Goal: Check status: Check status

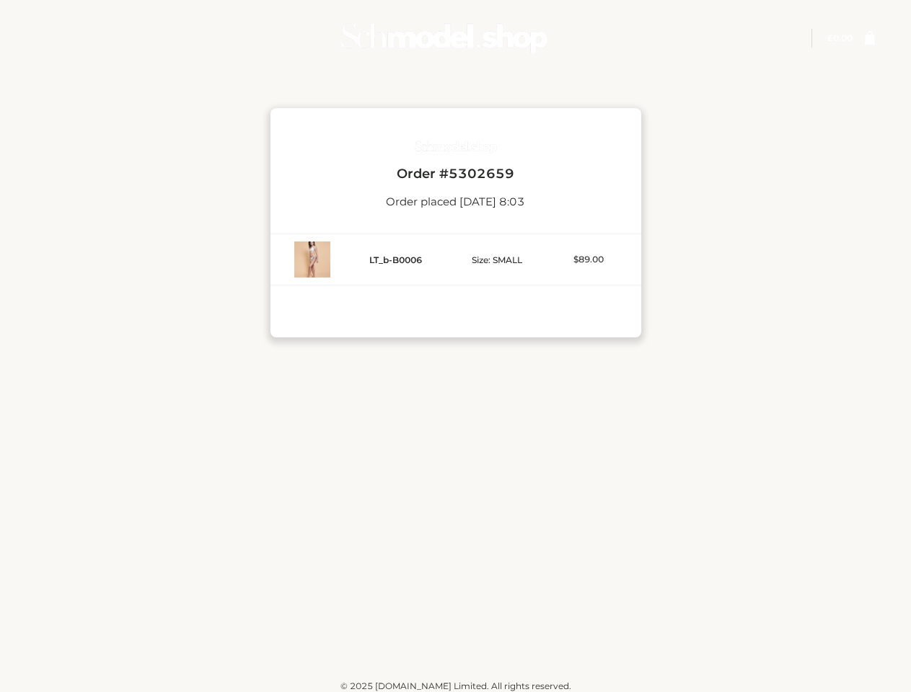
click at [455, 346] on div "Order # 5302659 Order placed [DATE] 8:03 LT_b-B0006 Size: SMALL $89.00" at bounding box center [455, 215] width 875 height 286
click at [444, 37] on img at bounding box center [444, 37] width 216 height 57
click at [863, 38] on link at bounding box center [863, 38] width 22 height 14
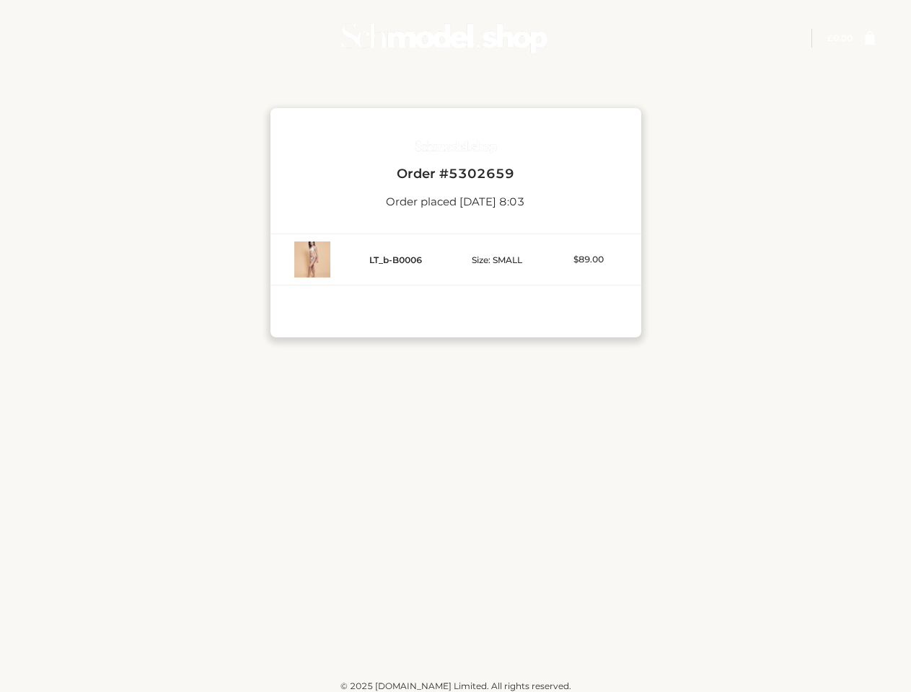
click at [870, 38] on icon at bounding box center [870, 37] width 10 height 14
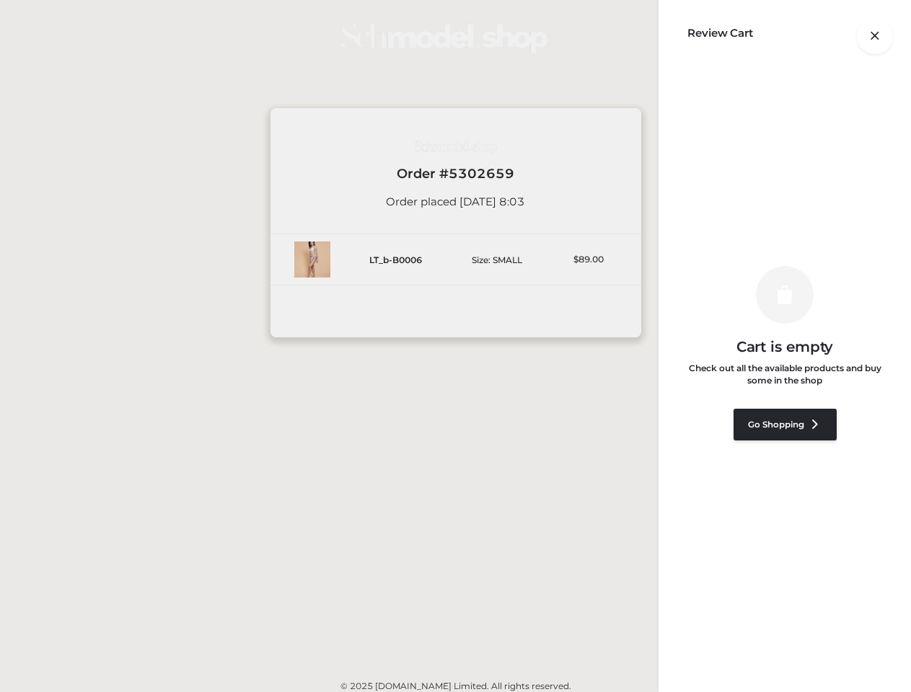
click at [455, 307] on div "Order # 5302659 Order placed [DATE] 8:03 LT_b-B0006 Size: SMALL $89.00" at bounding box center [455, 223] width 371 height 172
click at [455, 215] on div "Skip to content Login" at bounding box center [455, 350] width 911 height 701
click at [875, 38] on div at bounding box center [875, 38] width 0 height 0
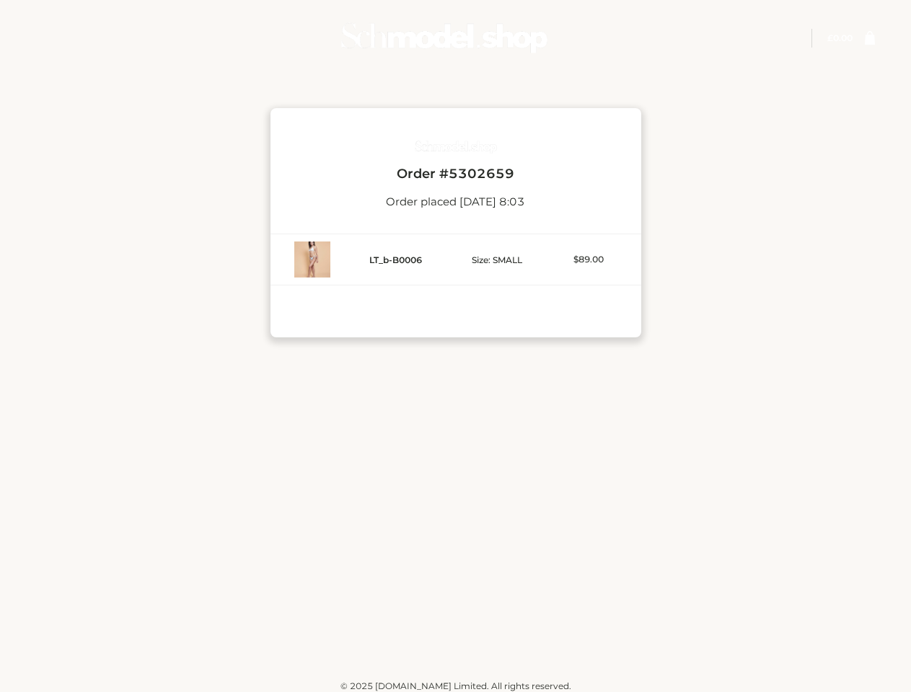
click at [875, 38] on div at bounding box center [875, 38] width 0 height 0
